Goal: Task Accomplishment & Management: Use online tool/utility

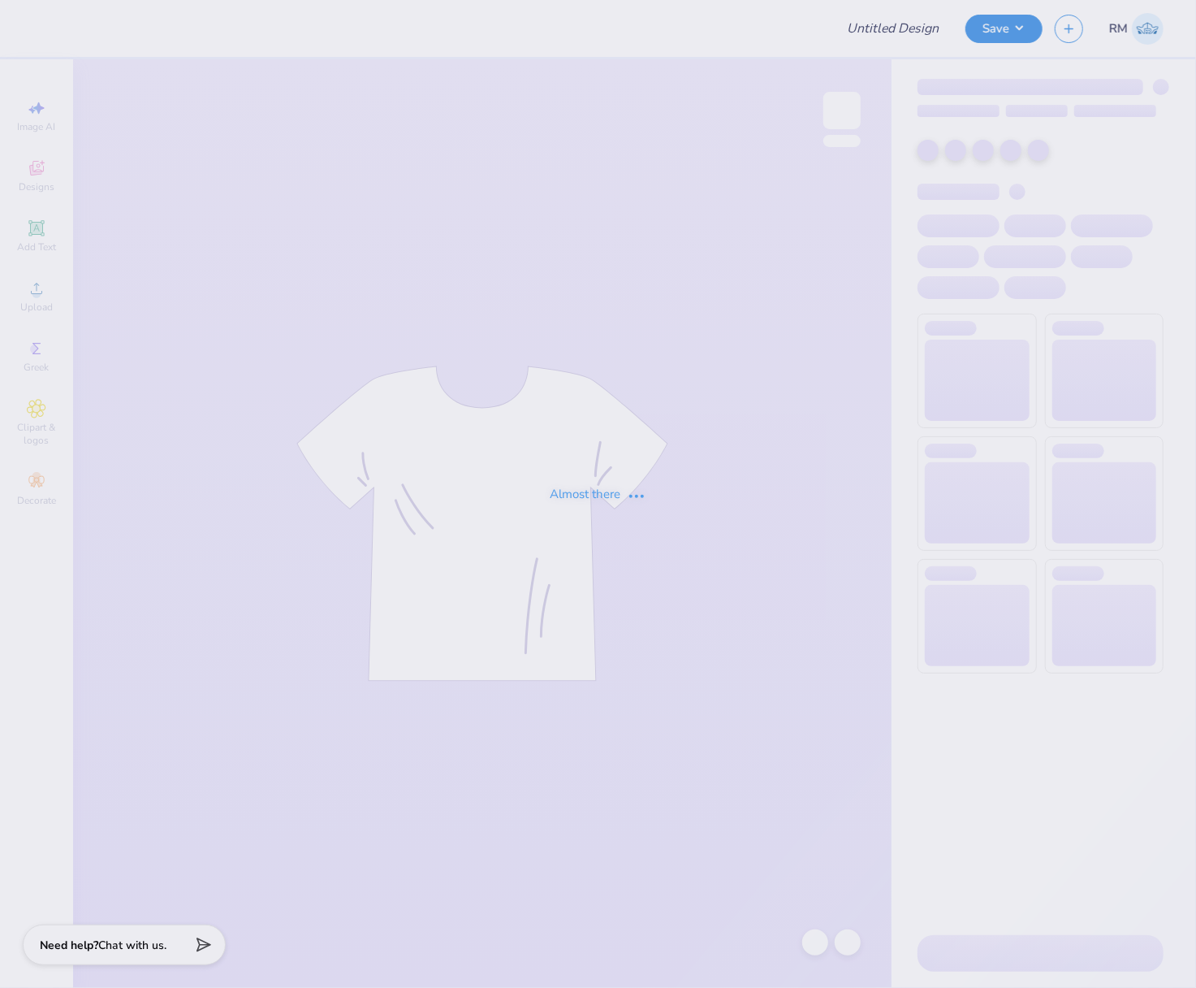
type input "Phi Sigma Pi Fall Rush"
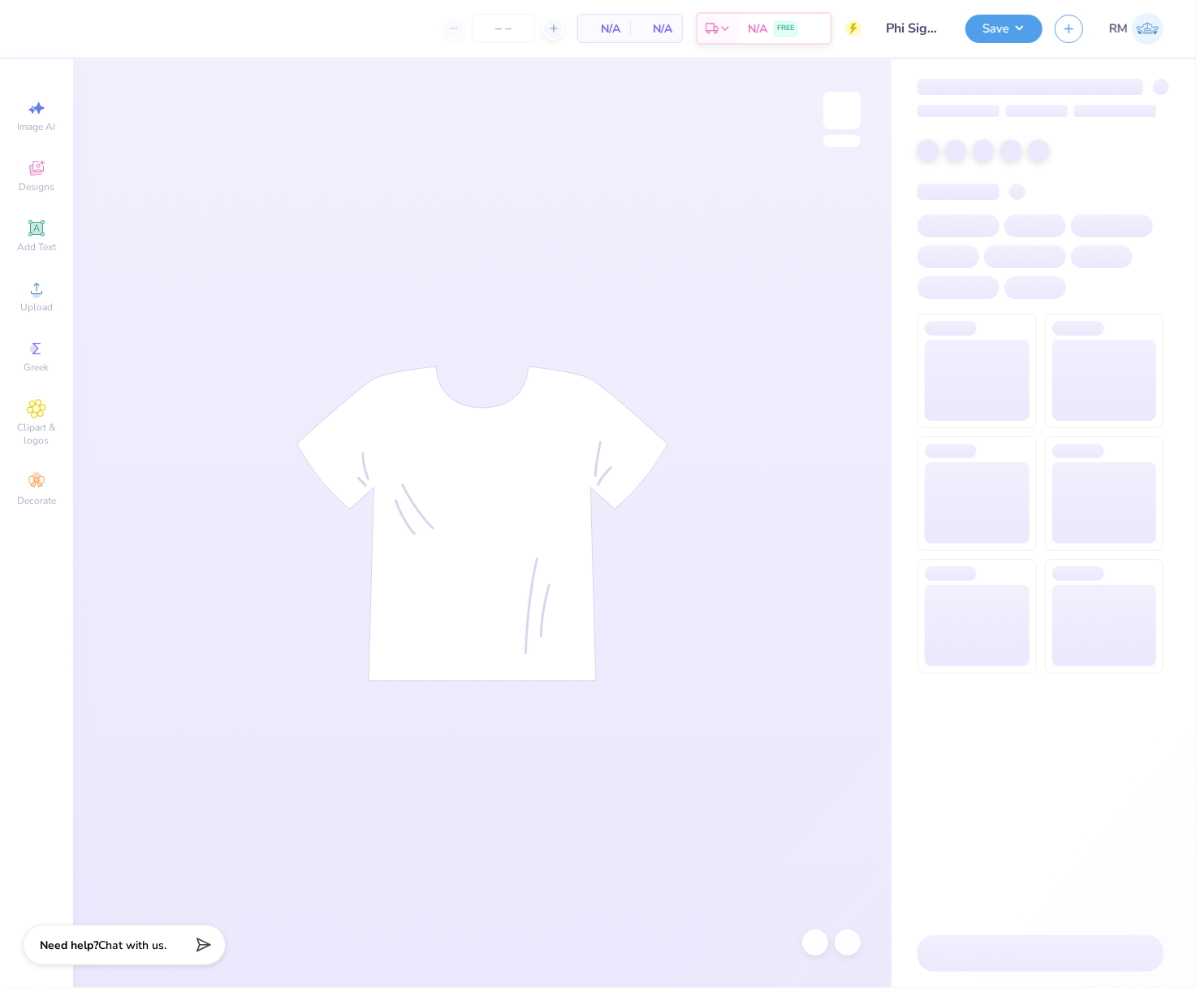
type input "50"
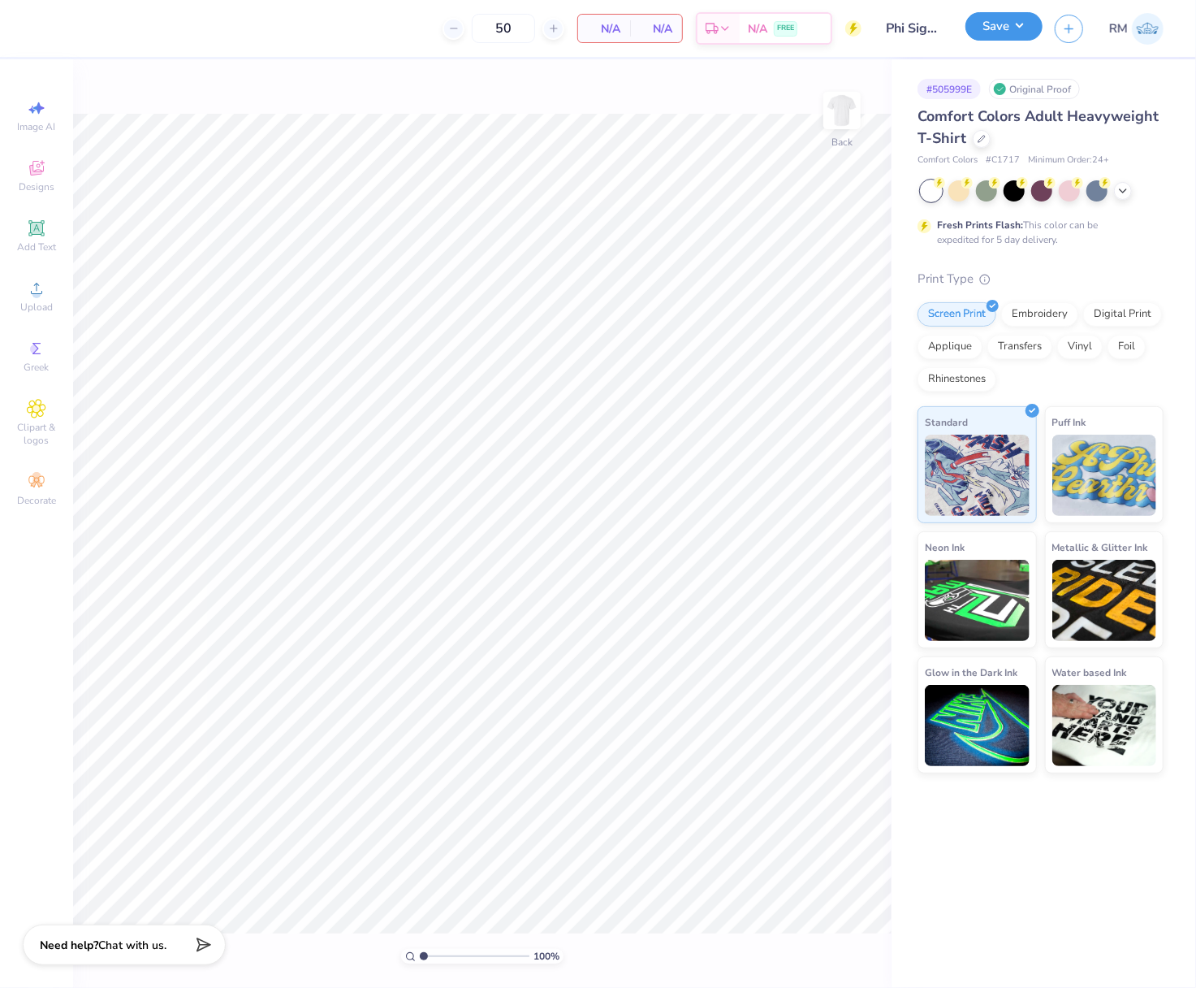
click at [1027, 27] on button "Save" at bounding box center [1004, 26] width 77 height 28
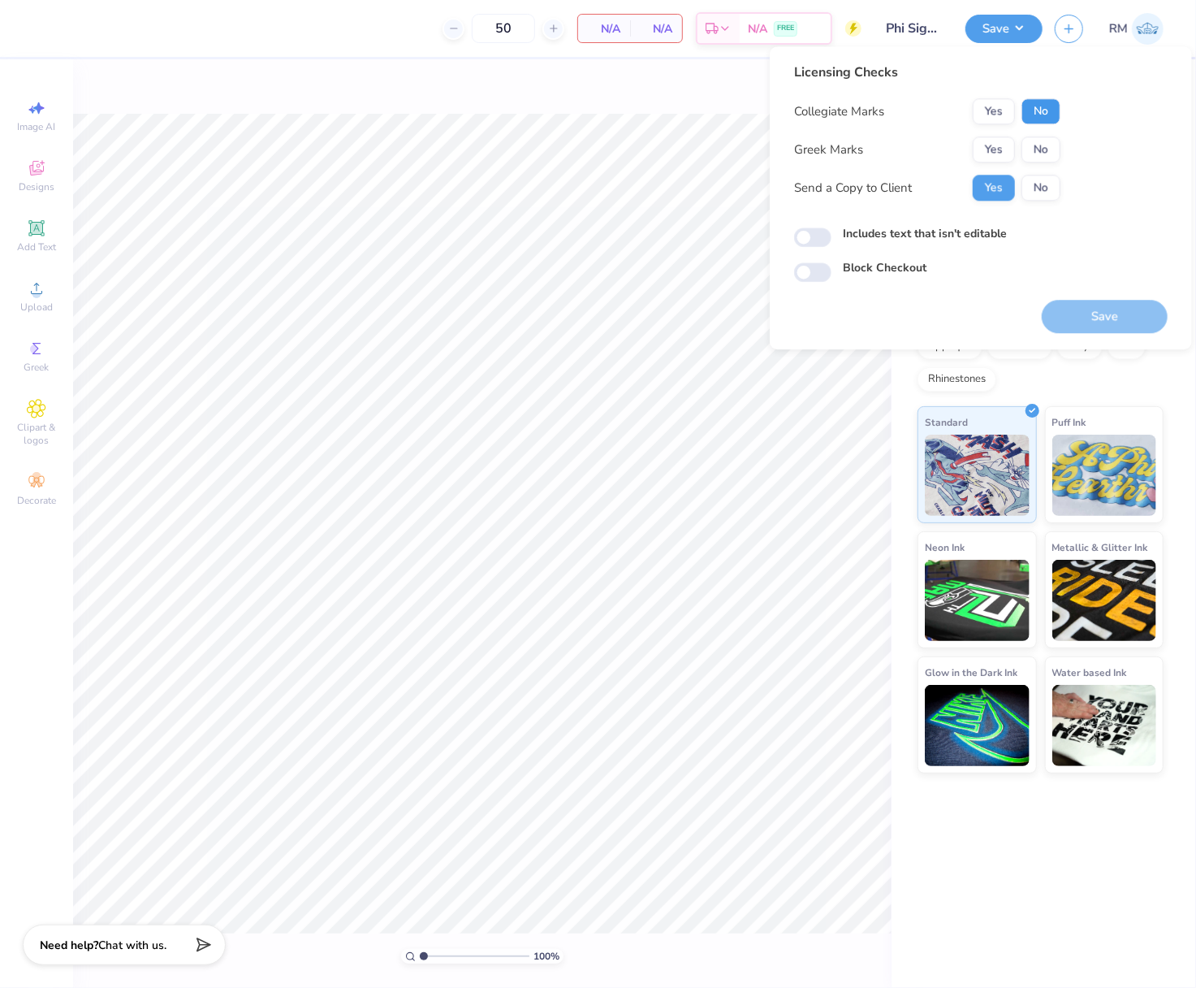
click at [1053, 115] on button "No" at bounding box center [1041, 111] width 39 height 26
click at [1002, 153] on button "Yes" at bounding box center [994, 149] width 42 height 26
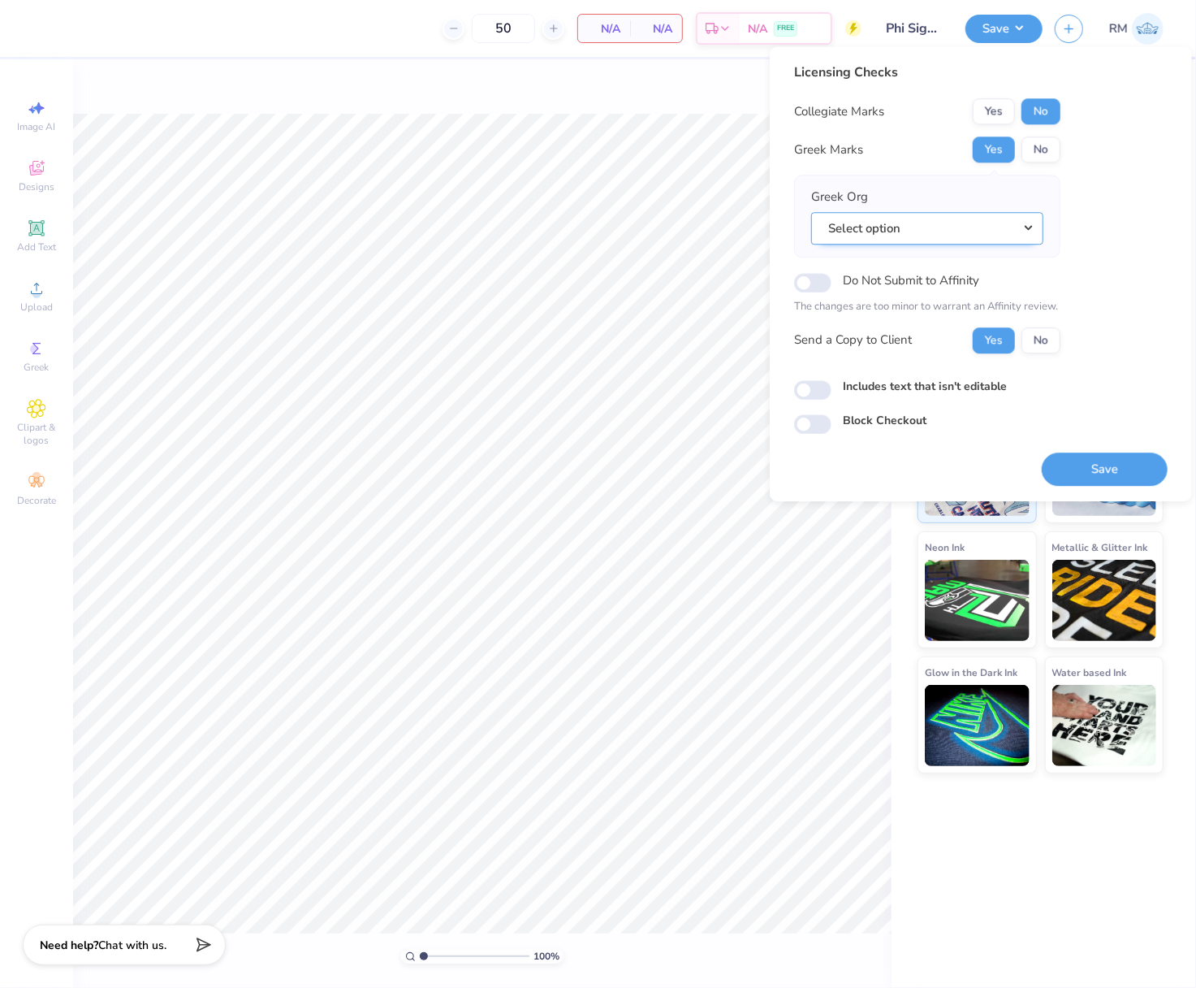
click at [1018, 225] on button "Select option" at bounding box center [927, 228] width 232 height 33
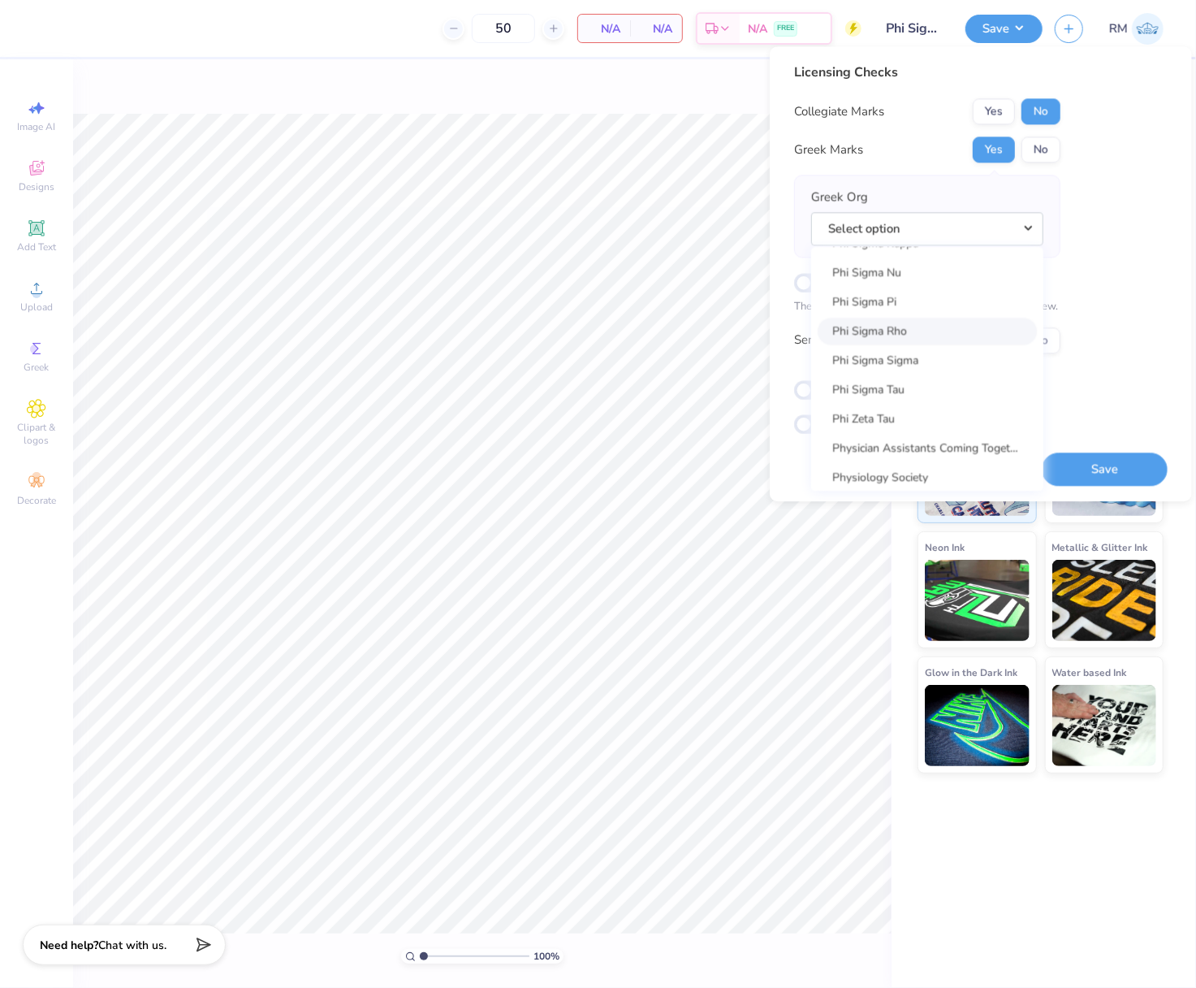
scroll to position [9061, 0]
